Goal: Task Accomplishment & Management: Manage account settings

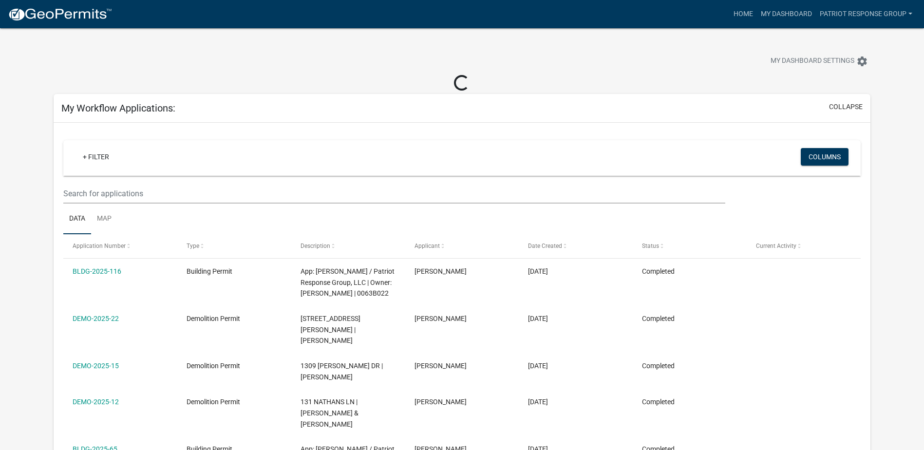
select select "2: 50"
select select "3: 100"
click at [903, 16] on link "Patriot Response Group" at bounding box center [866, 14] width 100 height 19
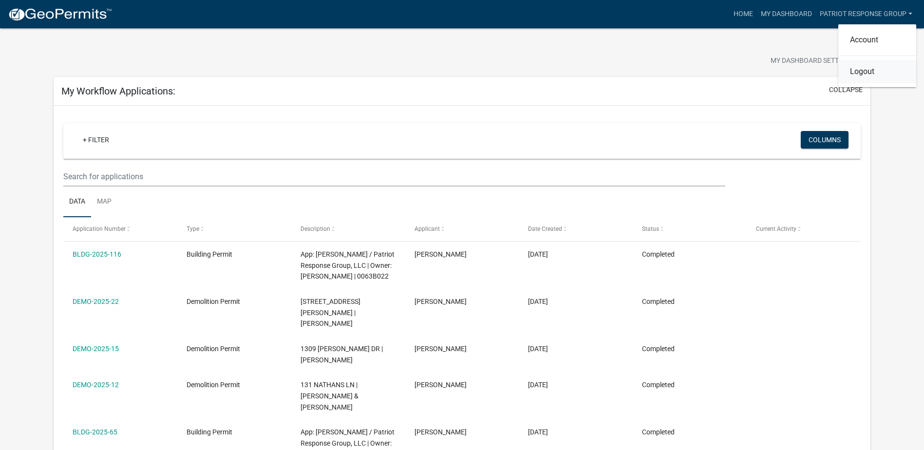
click at [862, 76] on link "Logout" at bounding box center [878, 71] width 78 height 23
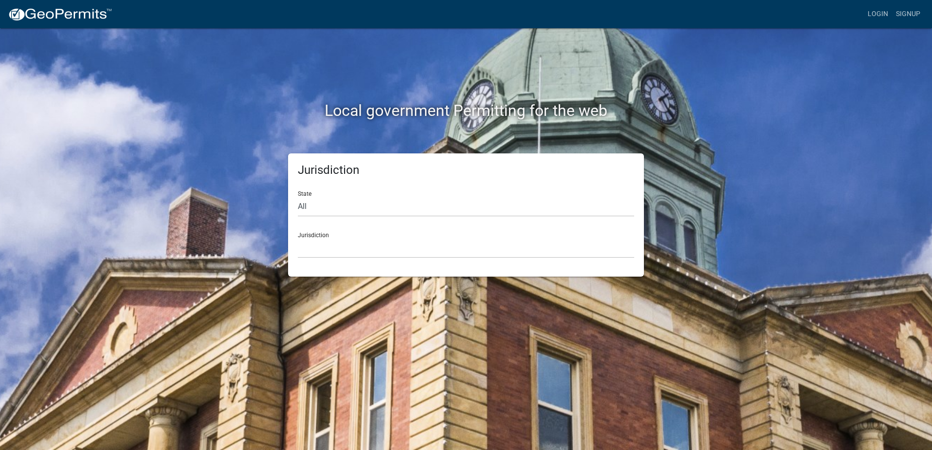
click at [338, 230] on div "Jurisdiction [GEOGRAPHIC_DATA], [US_STATE] [GEOGRAPHIC_DATA], [US_STATE][PERSON…" at bounding box center [466, 242] width 336 height 34
click at [334, 248] on select "[GEOGRAPHIC_DATA], [US_STATE] [GEOGRAPHIC_DATA], [US_STATE][PERSON_NAME][GEOGRA…" at bounding box center [466, 248] width 336 height 20
click at [223, 112] on h2 "Local government Permitting for the web" at bounding box center [465, 110] width 541 height 19
